Goal: Task Accomplishment & Management: Complete application form

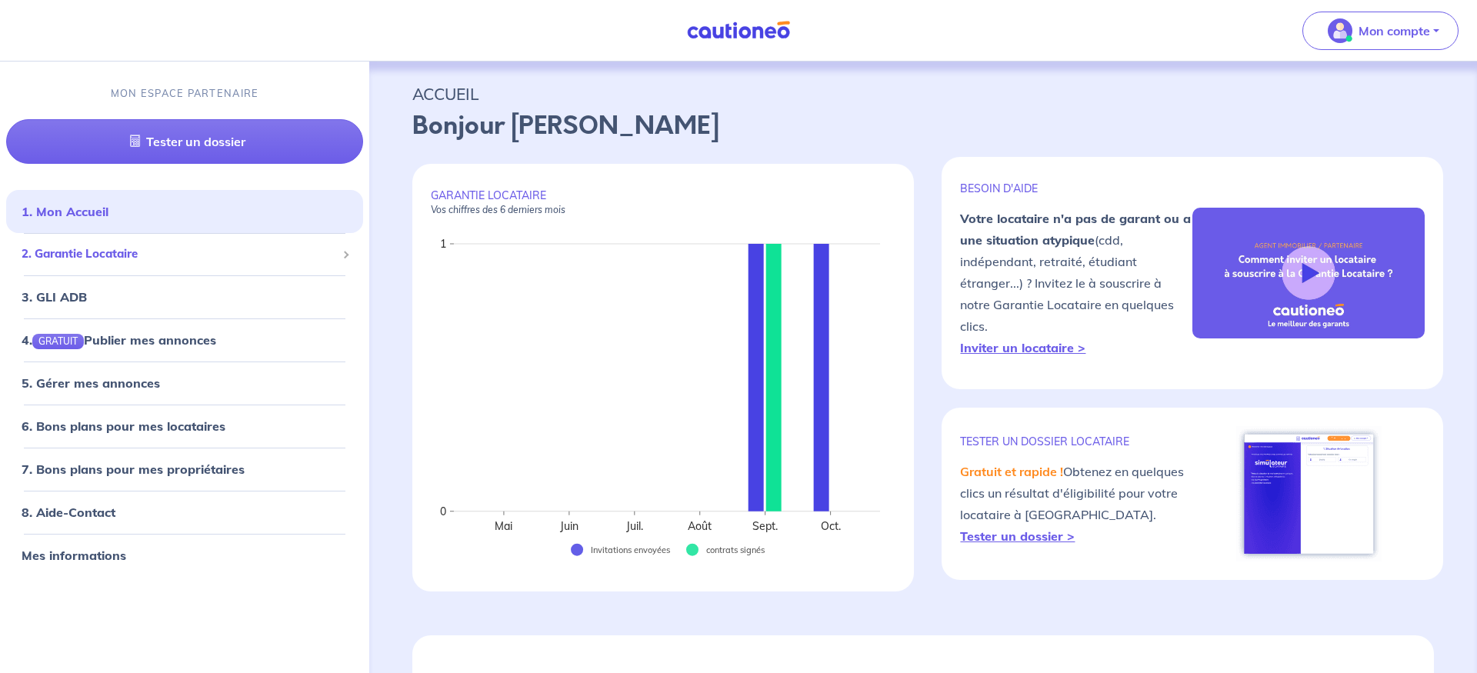
click at [109, 254] on span "2. Garantie Locataire" at bounding box center [179, 254] width 315 height 18
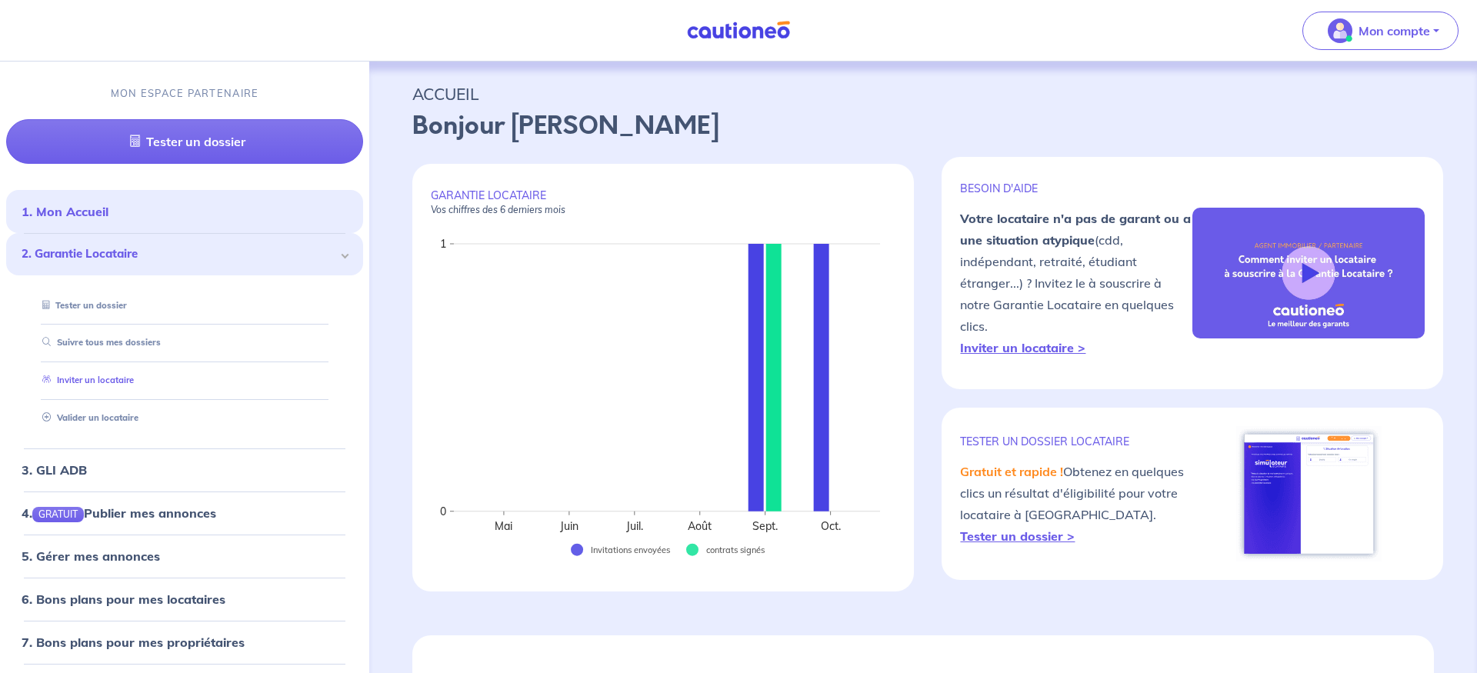
click at [104, 375] on link "Inviter un locataire" at bounding box center [85, 380] width 98 height 11
select select "FR"
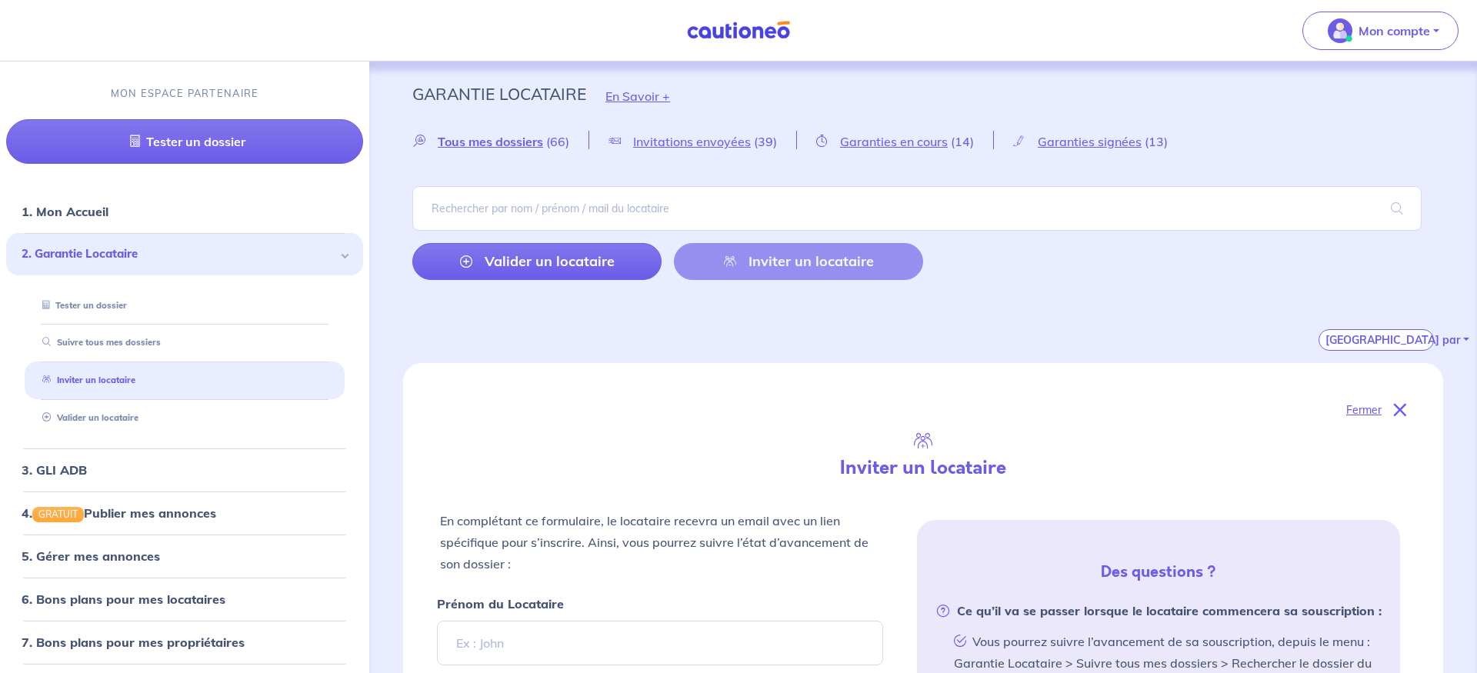
click at [794, 262] on div "Valider un locataire Inviter un locataire" at bounding box center [667, 261] width 511 height 37
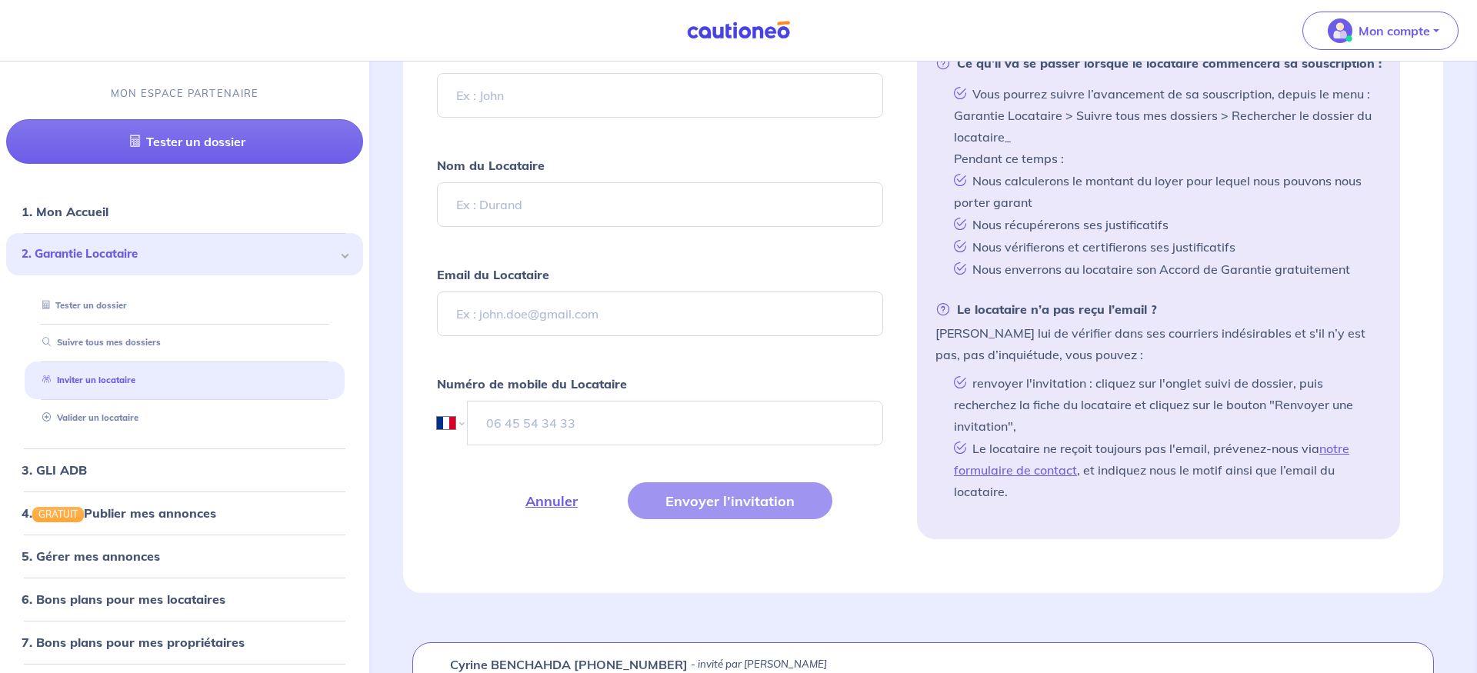
scroll to position [549, 0]
click at [540, 312] on input "Email du Locataire" at bounding box center [660, 312] width 446 height 45
paste input "'[PERSON_NAME]' <[EMAIL_ADDRESS][DOMAIN_NAME]>"
drag, startPoint x: 536, startPoint y: 315, endPoint x: 415, endPoint y: 315, distance: 120.7
click at [437, 315] on input "'[PERSON_NAME]' <[EMAIL_ADDRESS][DOMAIN_NAME]>" at bounding box center [660, 312] width 446 height 45
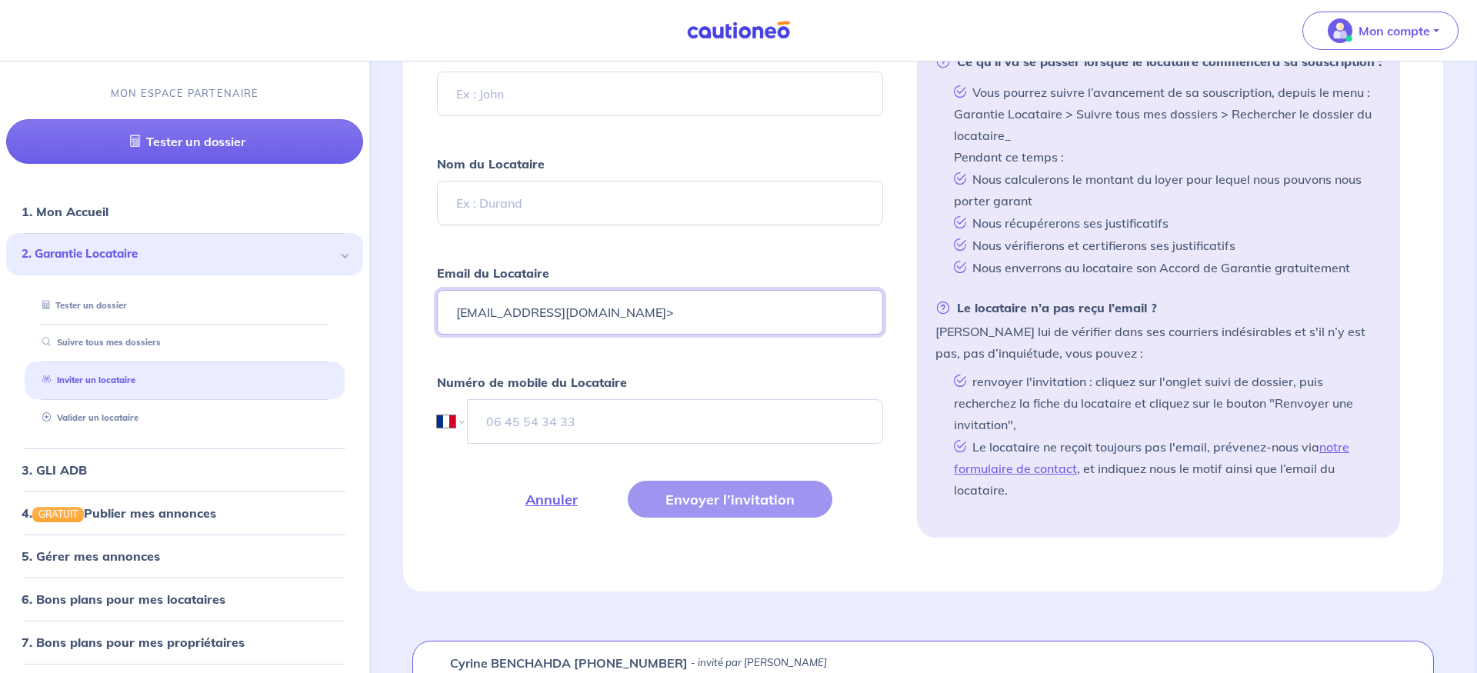
click at [598, 311] on input "[EMAIL_ADDRESS][DOMAIN_NAME]>" at bounding box center [660, 312] width 446 height 45
type input "[EMAIL_ADDRESS][DOMAIN_NAME]"
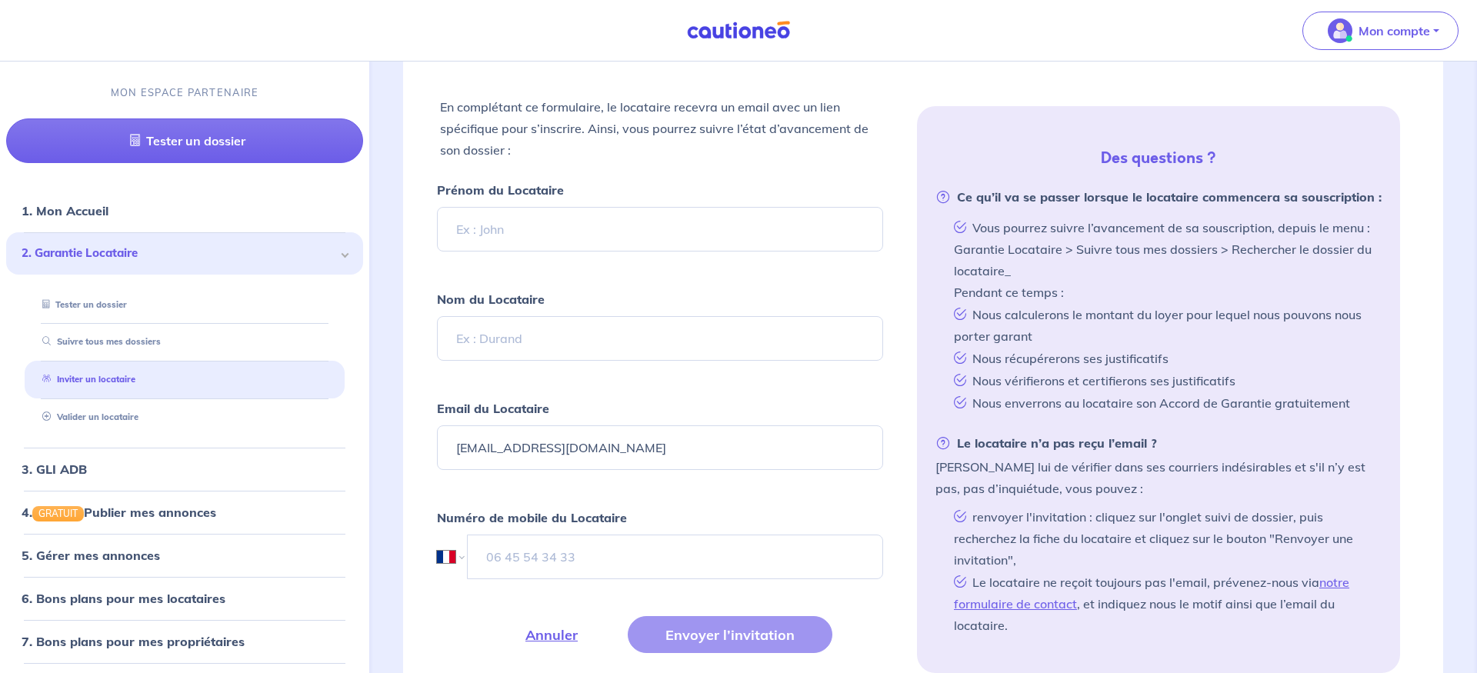
scroll to position [392, 0]
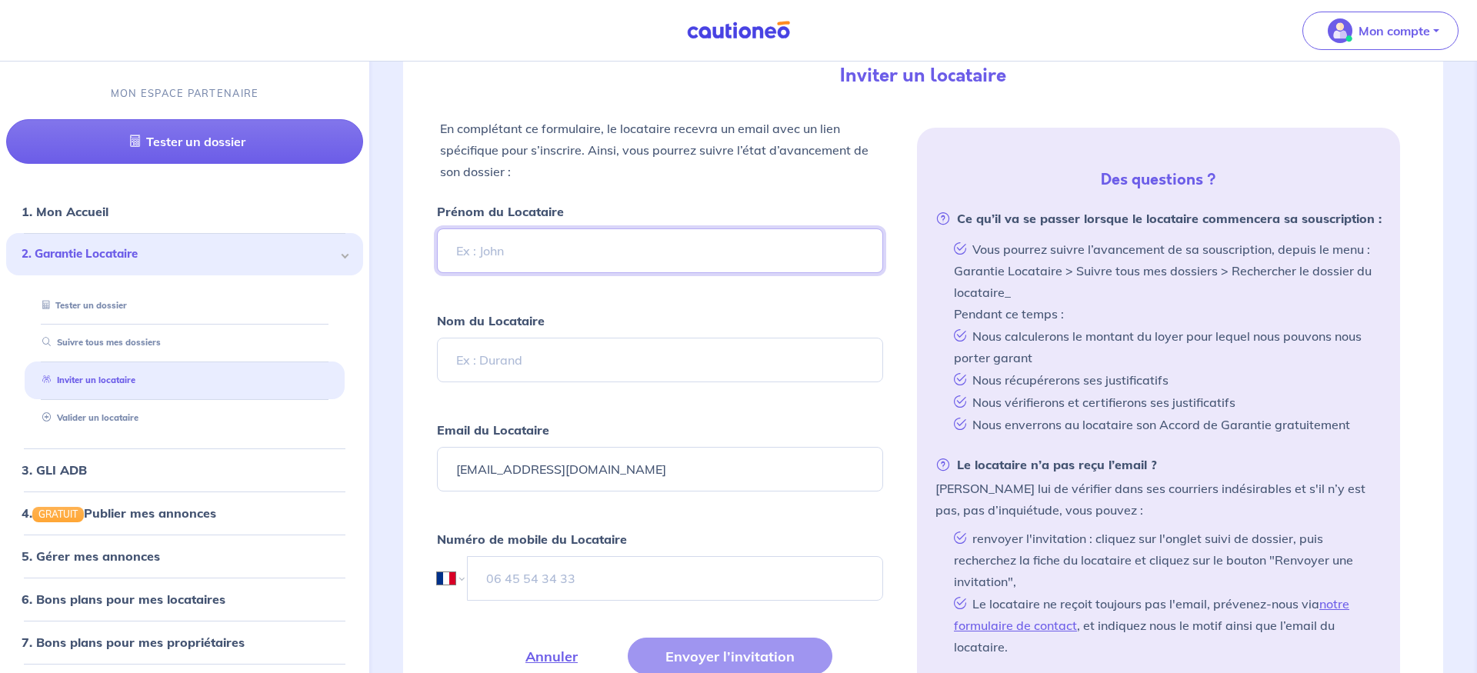
click at [530, 254] on input "Prénom du Locataire" at bounding box center [660, 250] width 446 height 45
type input "Molka"
click at [546, 361] on input "Nom du Locataire" at bounding box center [660, 360] width 446 height 45
type input "ZLITNI"
click at [640, 298] on form "Prénom du Locataire Molka Nom du Locataire ZLITNI Email du Locataire [EMAIL_ADD…" at bounding box center [660, 456] width 446 height 511
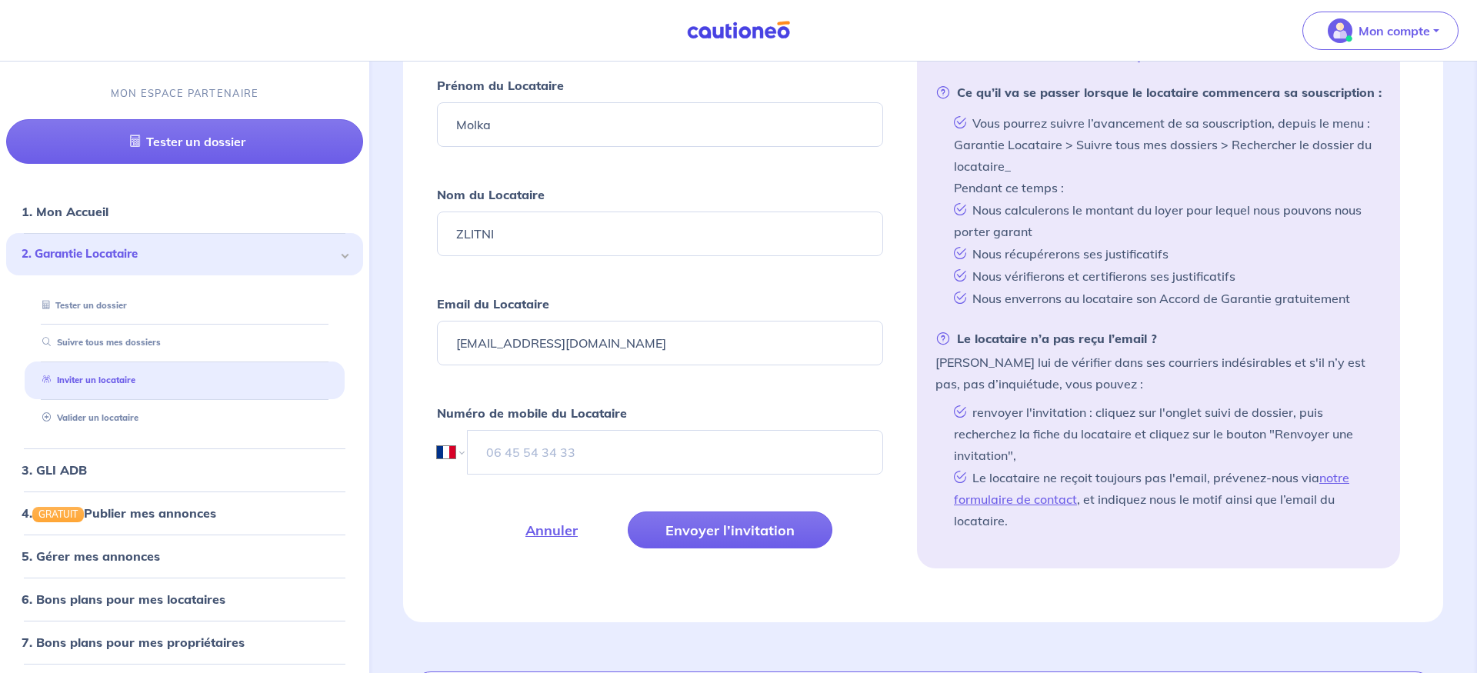
scroll to position [549, 0]
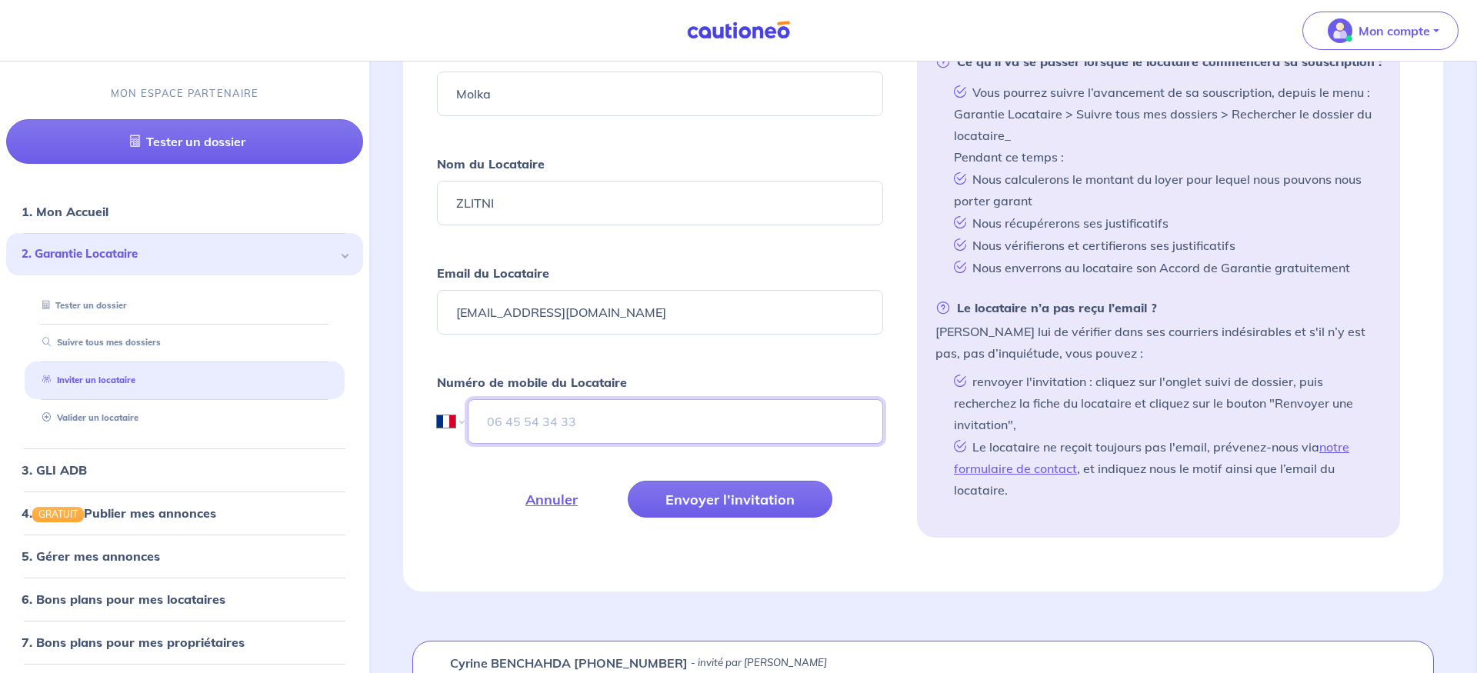
click at [531, 425] on input "tel" at bounding box center [675, 421] width 415 height 45
paste input "06 18 52 76 31"
type input "06 18 52 76 31"
click at [472, 491] on div "Annuler Envoyer l’invitation" at bounding box center [660, 499] width 446 height 37
click at [739, 504] on button "Envoyer l’invitation" at bounding box center [730, 499] width 205 height 37
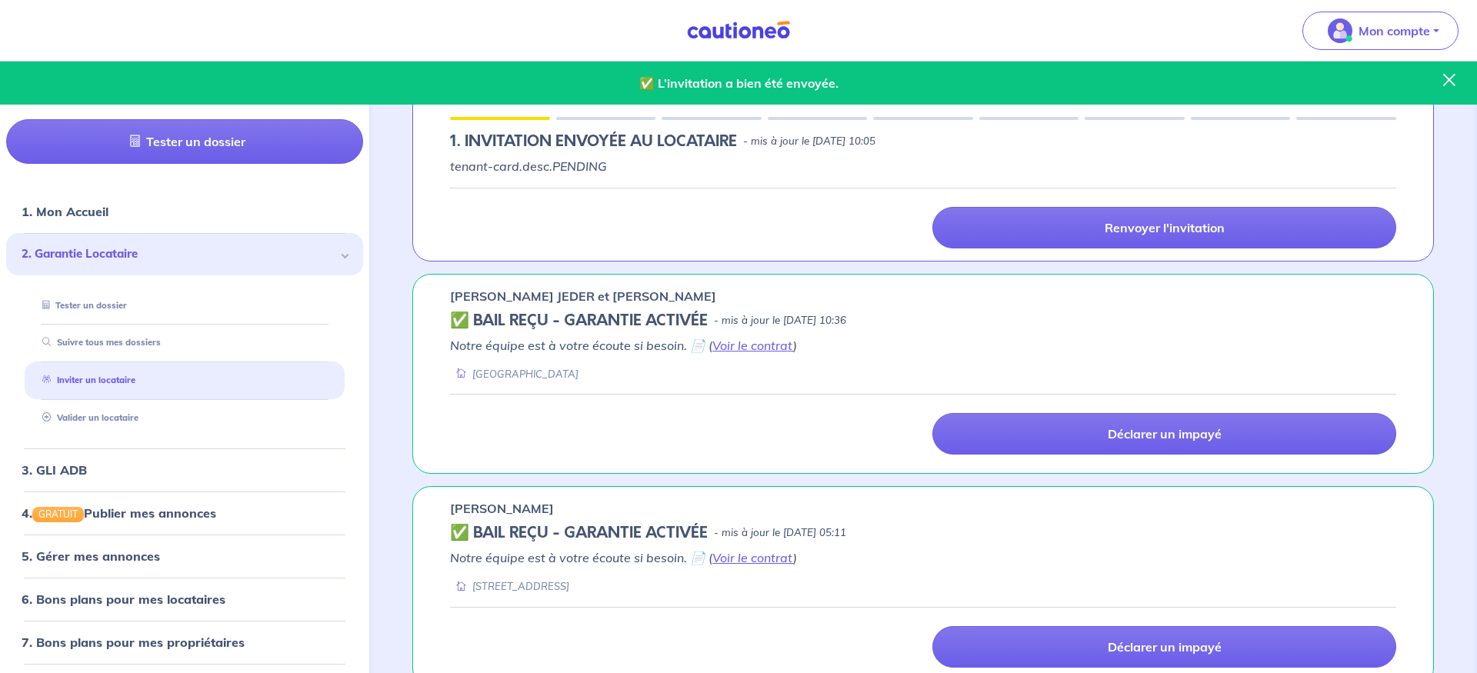
scroll to position [235, 0]
